Goal: Task Accomplishment & Management: Manage account settings

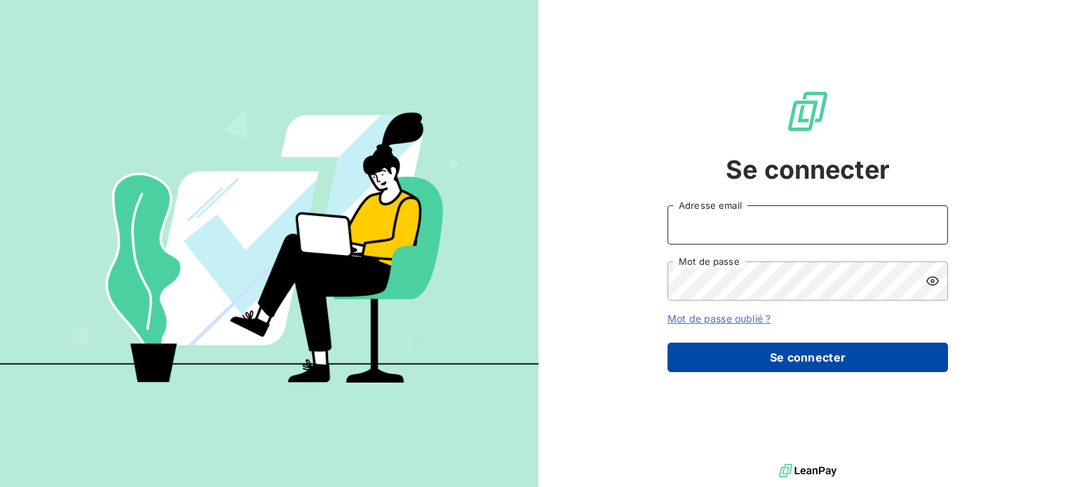
type input "[EMAIL_ADDRESS][DOMAIN_NAME]"
click at [799, 356] on button "Se connecter" at bounding box center [808, 357] width 281 height 29
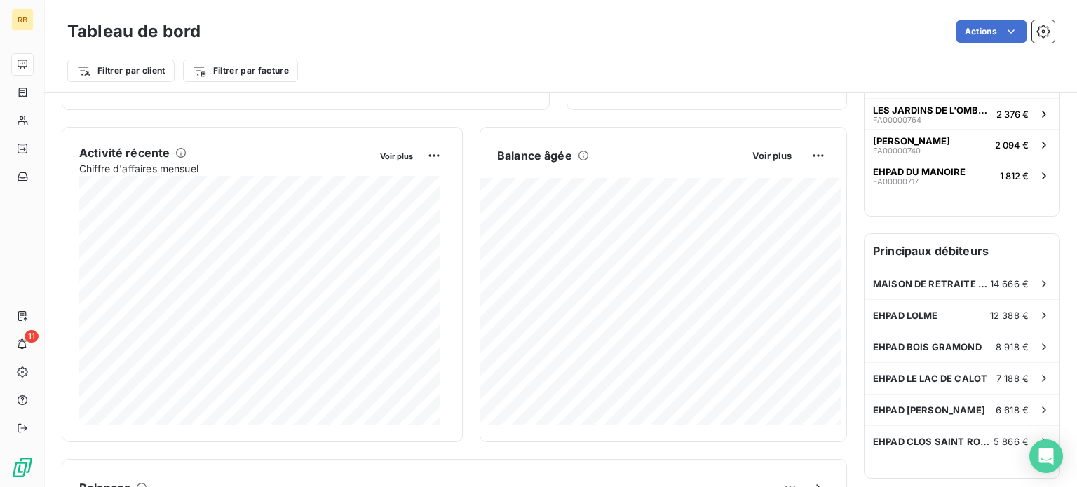
scroll to position [281, 0]
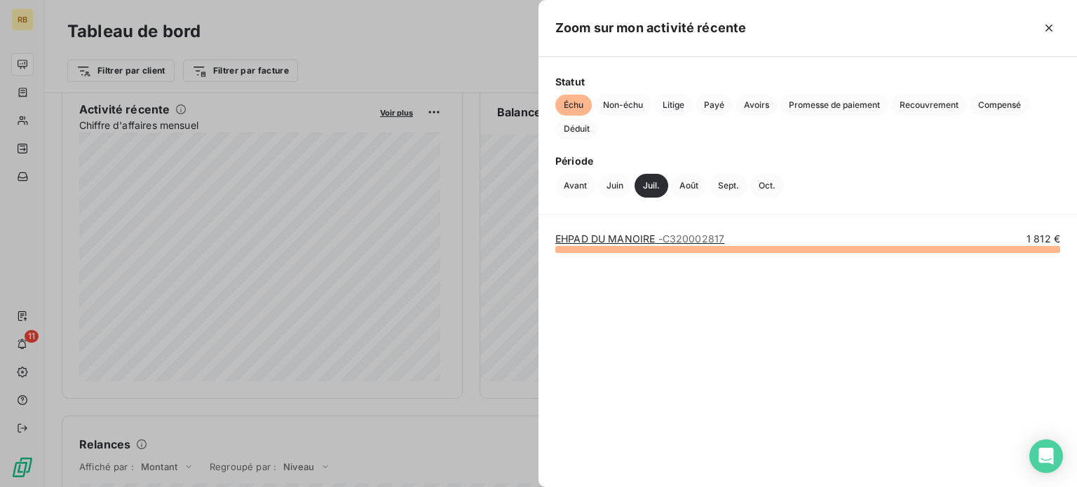
click at [393, 69] on div at bounding box center [538, 243] width 1077 height 487
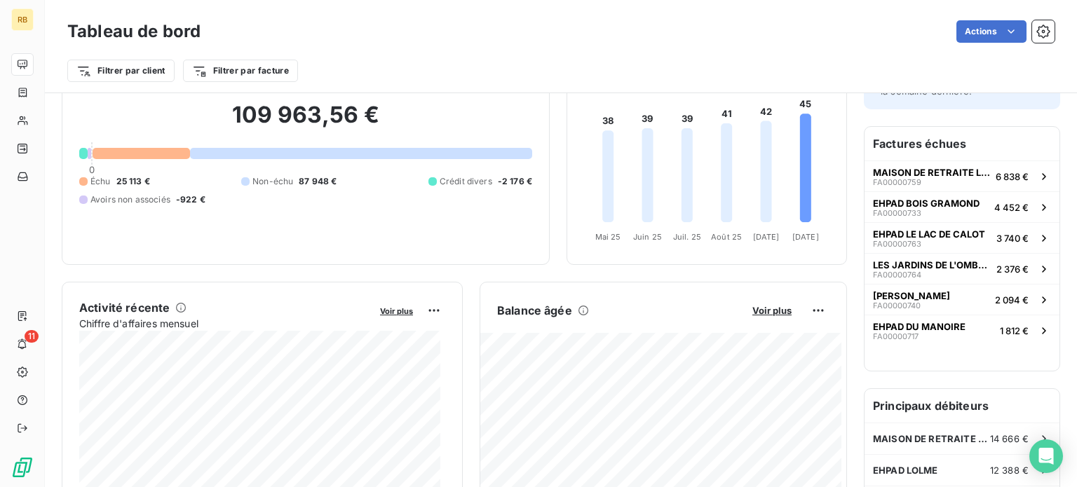
scroll to position [0, 0]
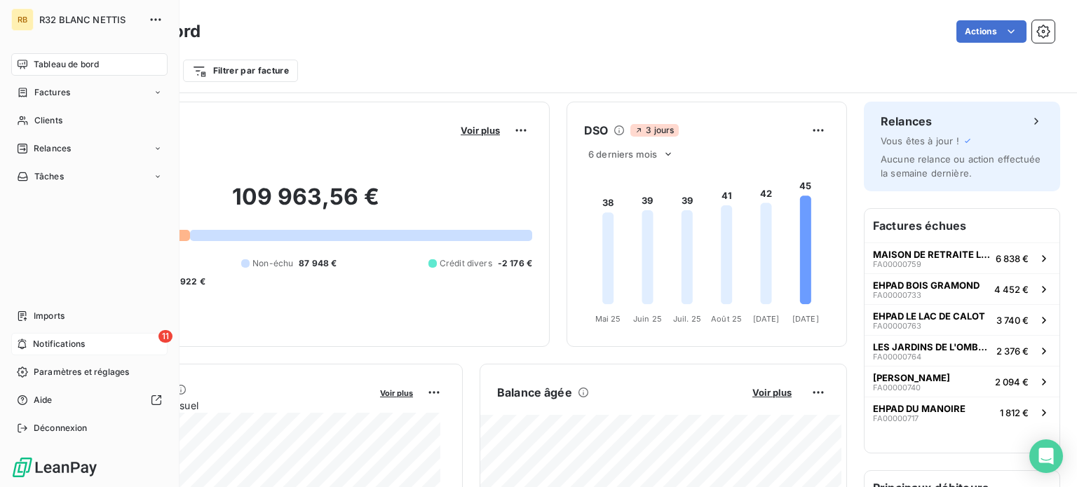
click at [103, 342] on div "11 Notifications" at bounding box center [89, 344] width 156 height 22
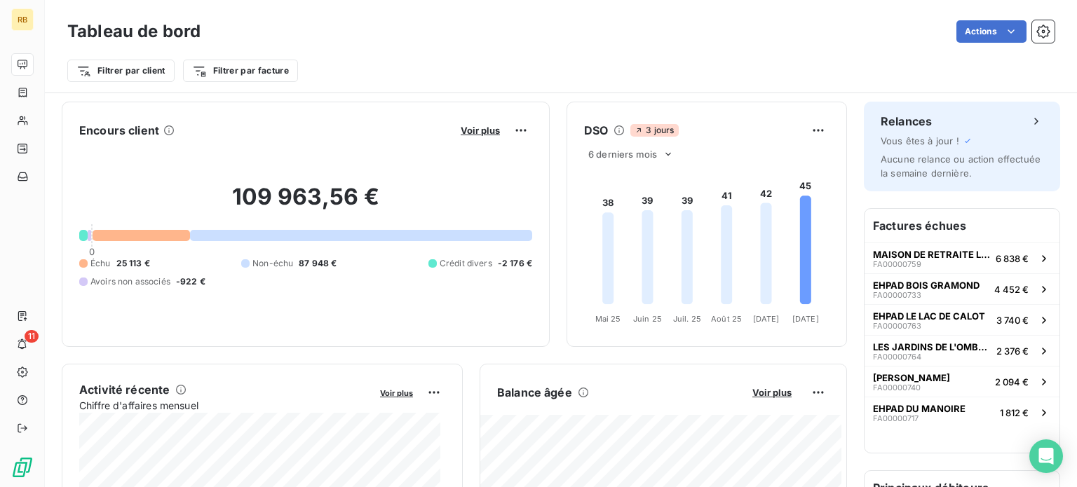
click at [802, 53] on div "Filtrer par client Filtrer par facture" at bounding box center [561, 65] width 988 height 38
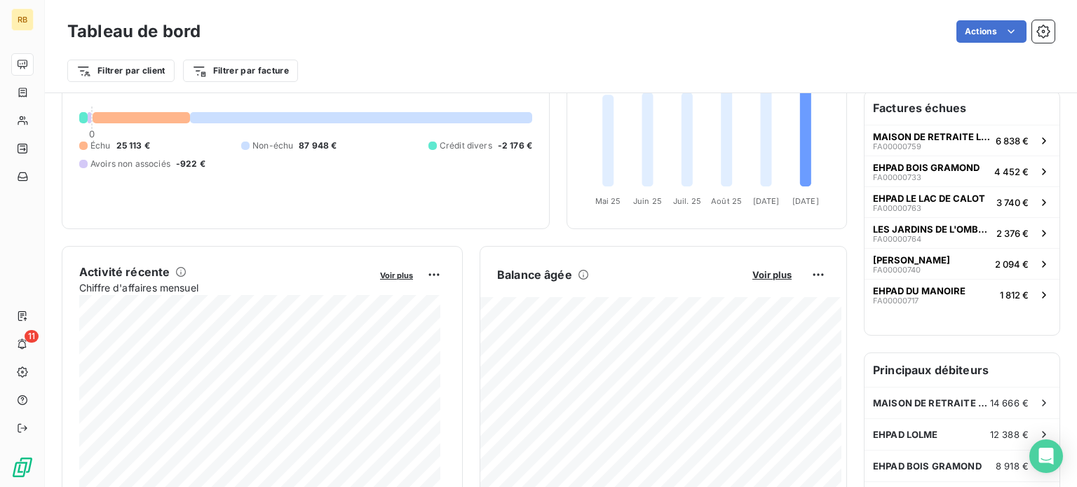
scroll to position [140, 0]
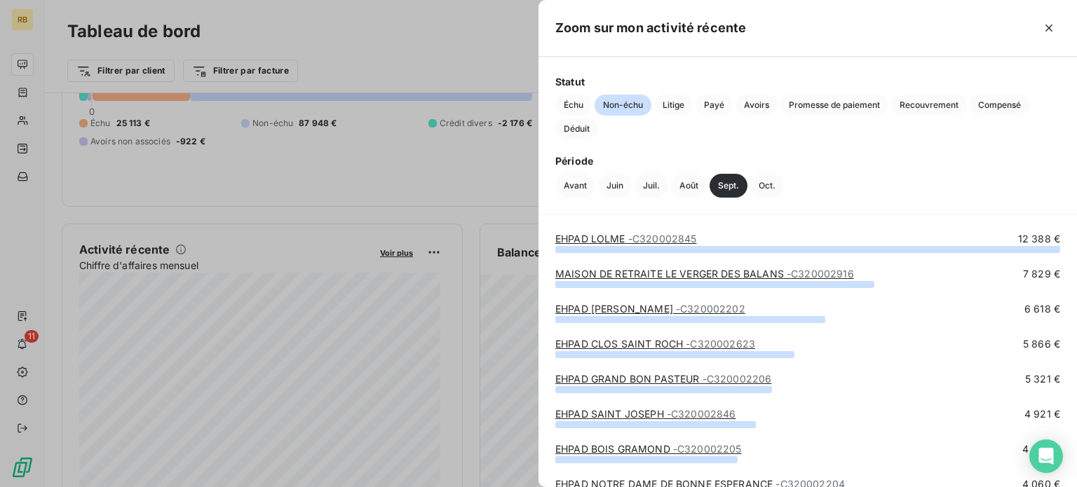
click at [585, 240] on link "EHPAD LOLME - C320002845" at bounding box center [625, 239] width 141 height 12
